Goal: Information Seeking & Learning: Check status

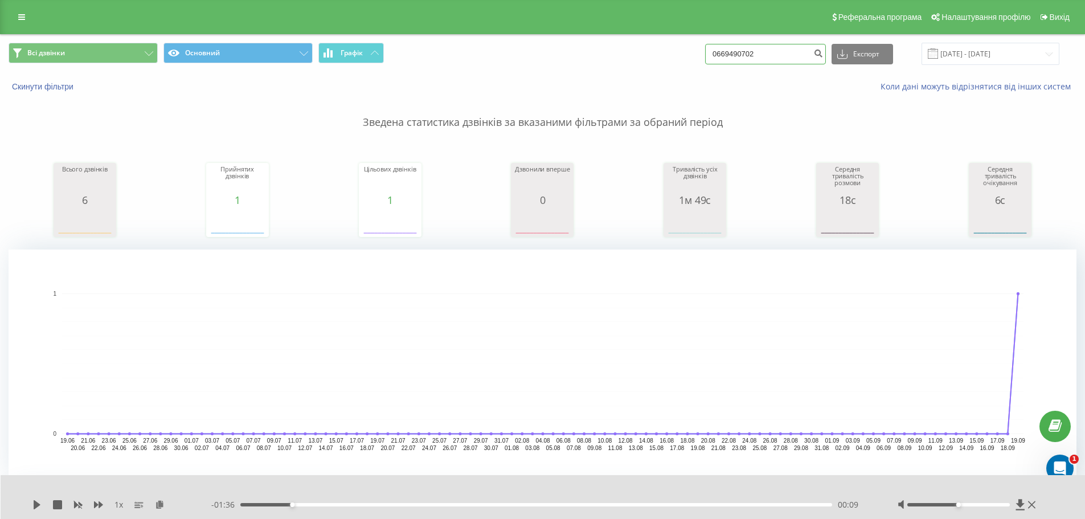
click at [777, 56] on input "0669490702" at bounding box center [765, 54] width 121 height 20
drag, startPoint x: 777, startPoint y: 55, endPoint x: 771, endPoint y: 53, distance: 6.1
click at [772, 53] on input "0669490702" at bounding box center [765, 54] width 121 height 20
drag, startPoint x: 694, startPoint y: 55, endPoint x: 643, endPoint y: 57, distance: 50.2
click at [651, 58] on div "Всі дзвінки Основний Графік 0669490702 Експорт .csv .xls .xlsx 19.06.2025 - 19.…" at bounding box center [543, 54] width 1068 height 22
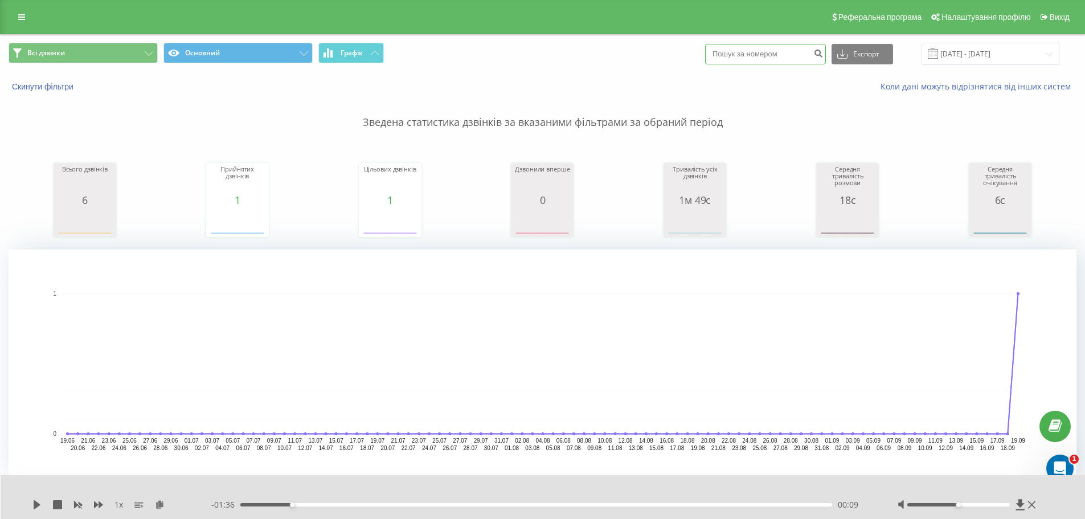
click at [743, 55] on input at bounding box center [765, 54] width 121 height 20
paste input "380660283314"
type input "380660283314"
click at [854, 42] on div "Всі дзвінки Основний Графік 380660283314 Експорт .csv .xls .xlsx 19.06.2025 - 1…" at bounding box center [543, 54] width 1084 height 38
click at [847, 50] on icon at bounding box center [842, 53] width 10 height 11
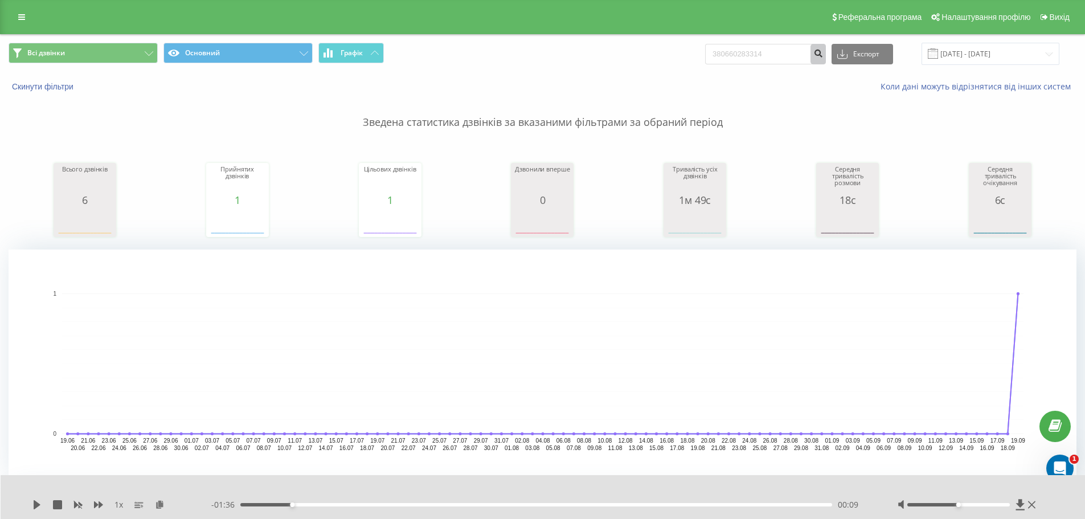
click at [823, 54] on icon "submit" at bounding box center [818, 51] width 10 height 7
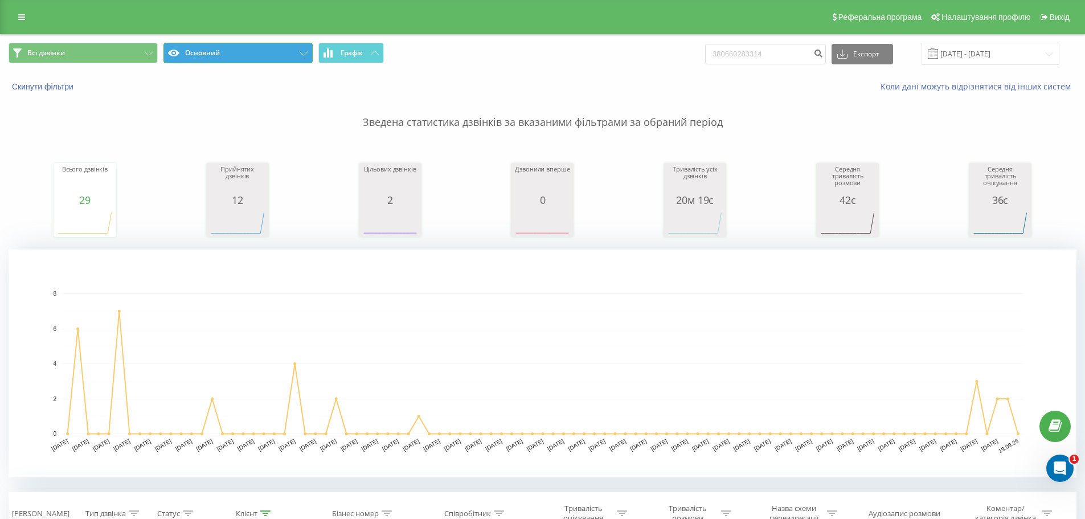
click at [190, 52] on button "Основний" at bounding box center [237, 53] width 149 height 20
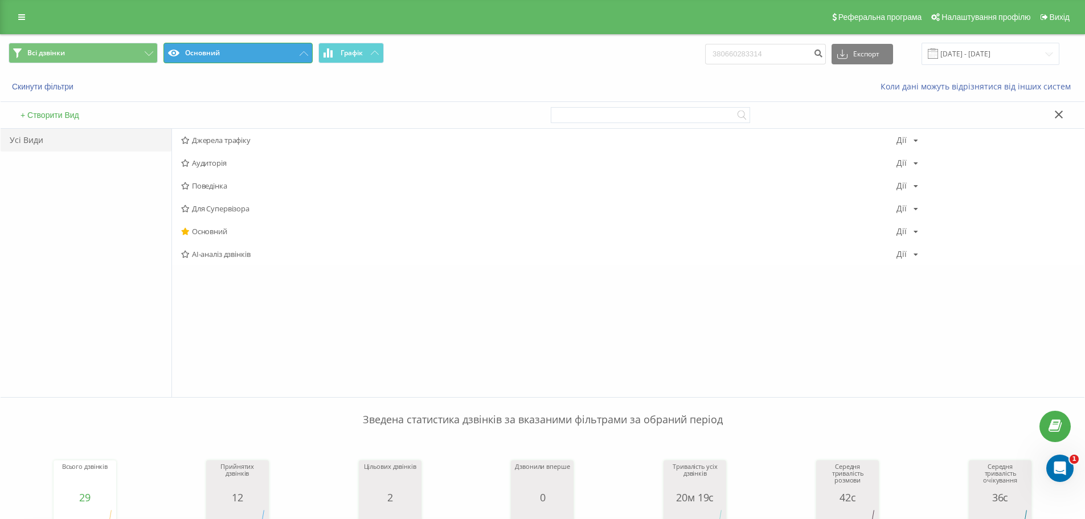
click at [190, 52] on button "Основний" at bounding box center [237, 53] width 149 height 20
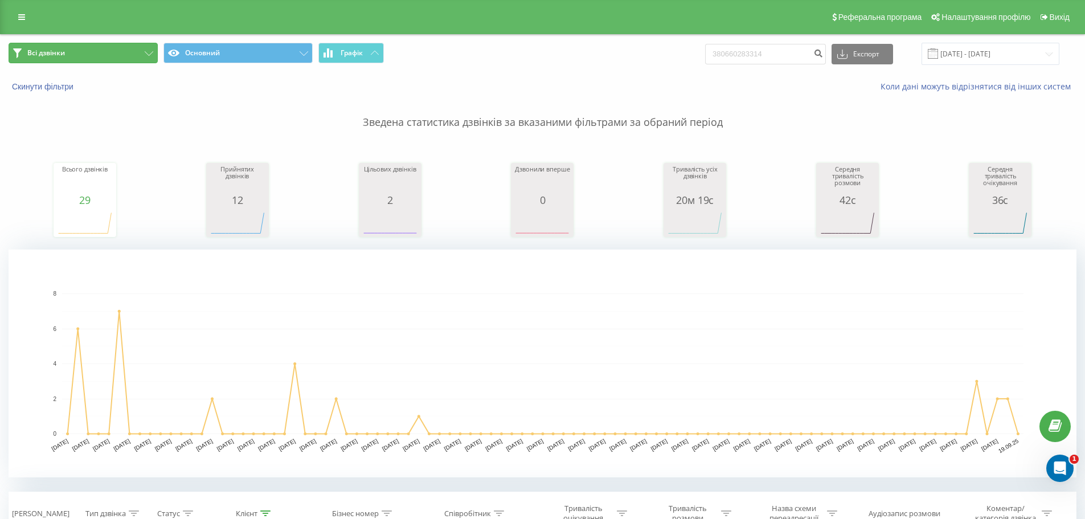
click at [136, 48] on button "Всі дзвінки" at bounding box center [83, 53] width 149 height 20
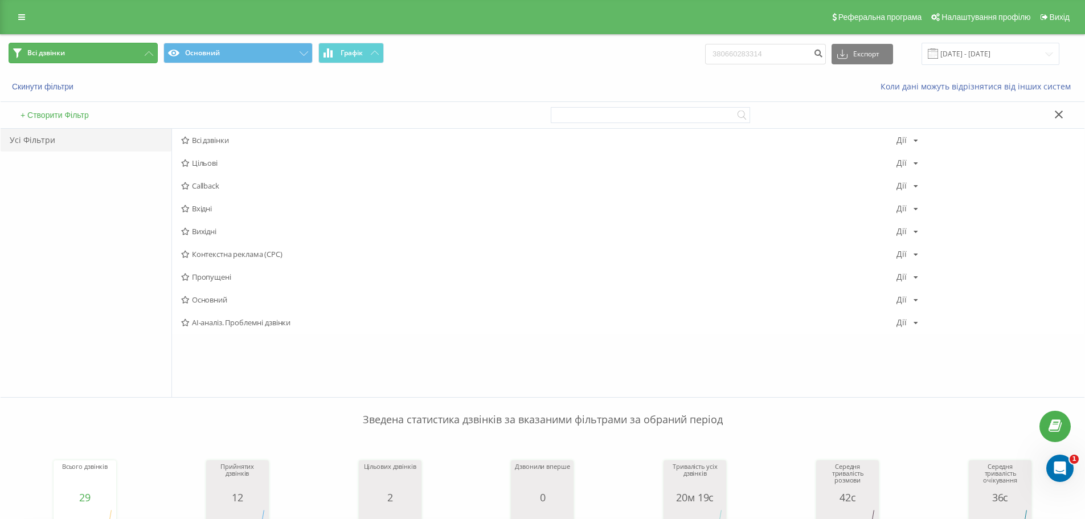
click at [136, 48] on button "Всі дзвінки" at bounding box center [83, 53] width 149 height 20
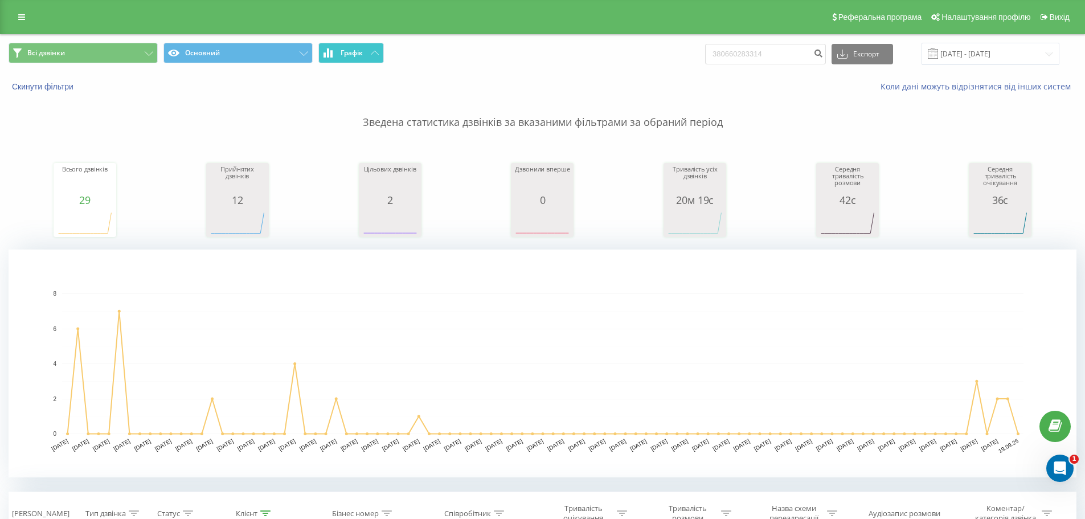
click at [346, 59] on button "Графік" at bounding box center [350, 53] width 65 height 20
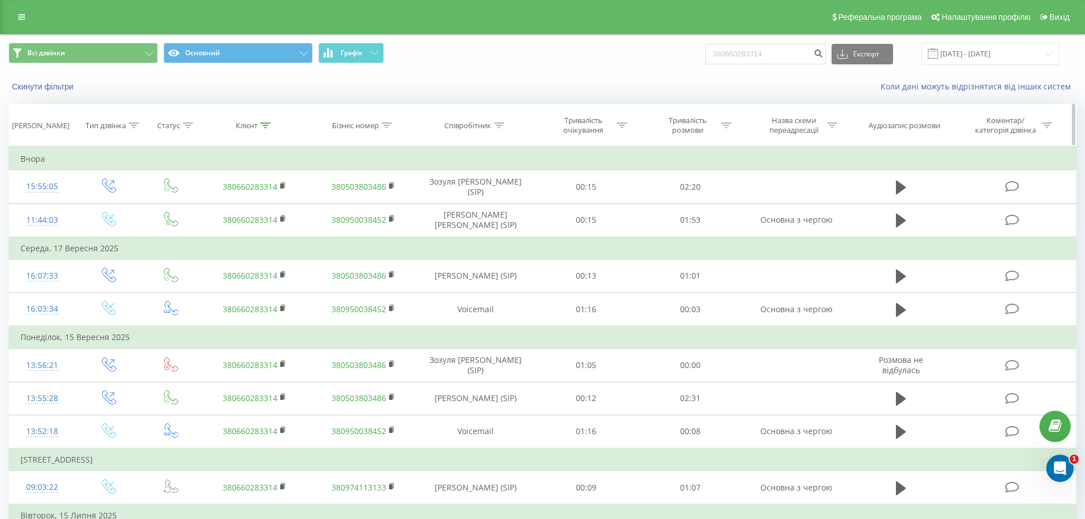
click at [466, 122] on div "Співробітник" at bounding box center [467, 126] width 47 height 10
click at [518, 204] on input "text" at bounding box center [475, 207] width 100 height 20
click at [468, 208] on input "text" at bounding box center [475, 207] width 100 height 20
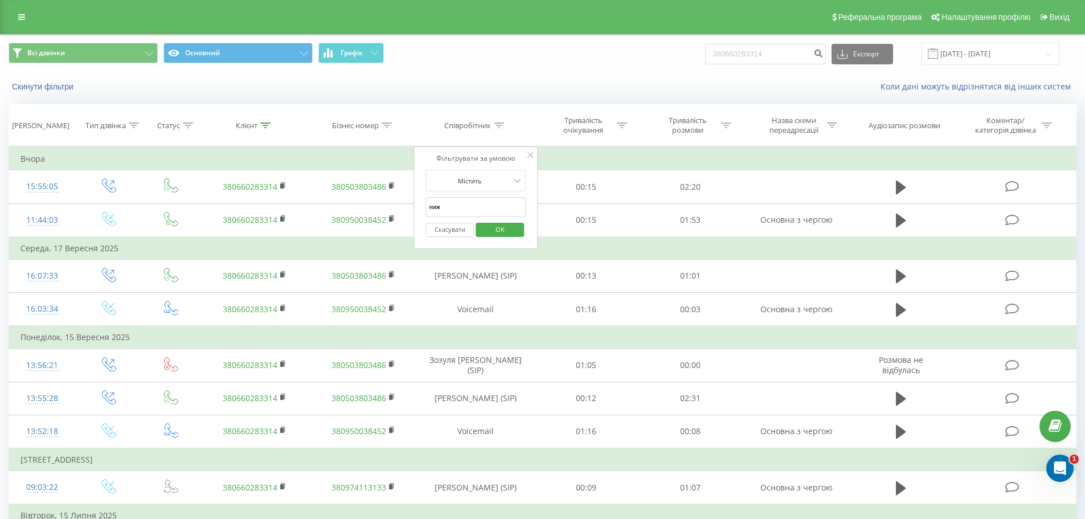
type input "Нижникевич"
click at [479, 230] on button "OK" at bounding box center [499, 230] width 48 height 14
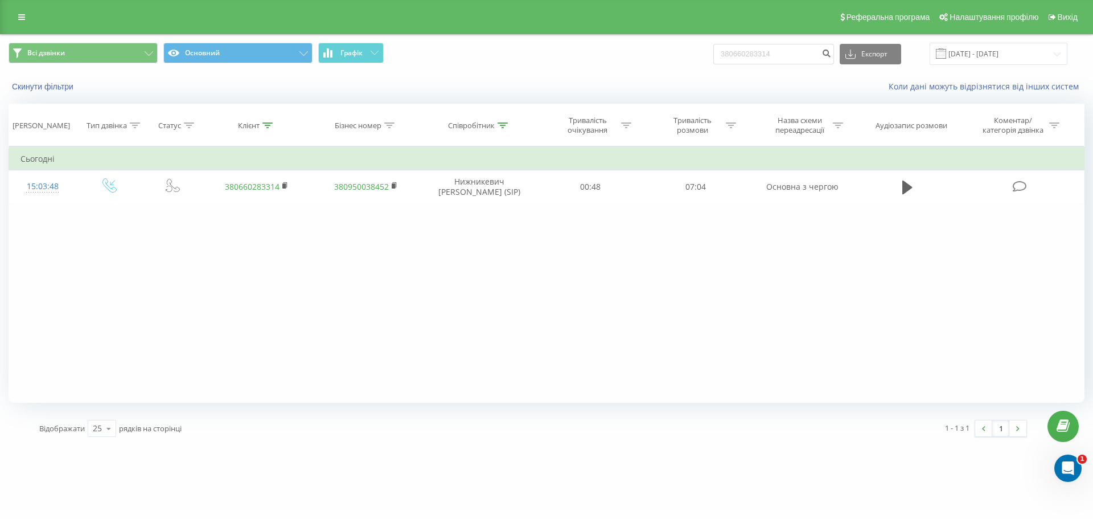
click at [514, 338] on div "Дата дзвінка Тип дзвінка Статус Клієнт Бізнес номер Співробітник Тривалість очі…" at bounding box center [547, 253] width 1076 height 299
click at [110, 429] on icon at bounding box center [108, 428] width 17 height 22
click at [64, 55] on span "Всі дзвінки" at bounding box center [46, 52] width 38 height 9
